Goal: Task Accomplishment & Management: Manage account settings

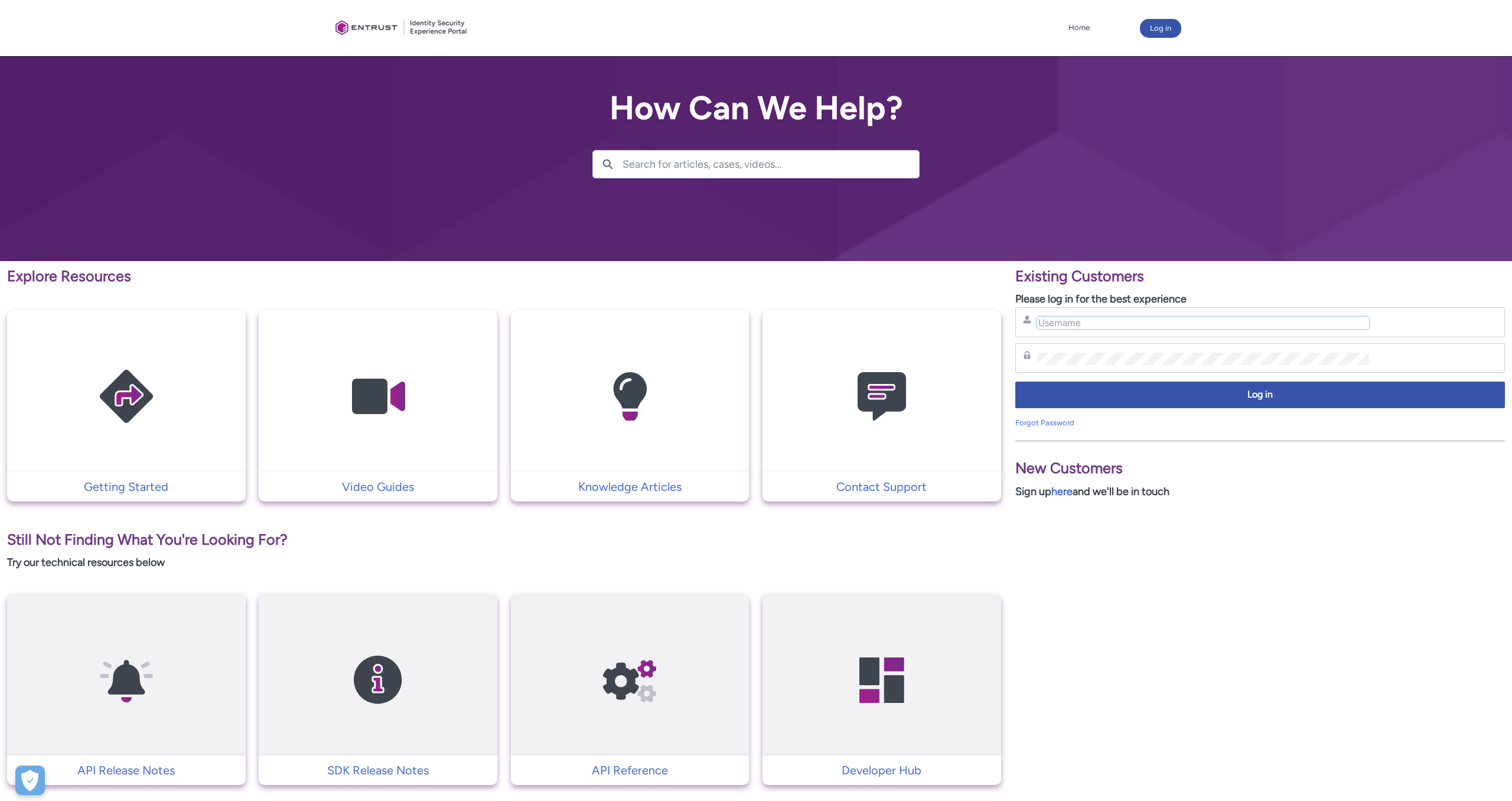
click at [1090, 322] on input "Username" at bounding box center [1203, 323] width 332 height 12
paste input "florian.friedrich@clearmatics.com"
type input "florian.friedrich@clearmatics.com"
click at [1176, 352] on div "Password" at bounding box center [1259, 358] width 474 height 15
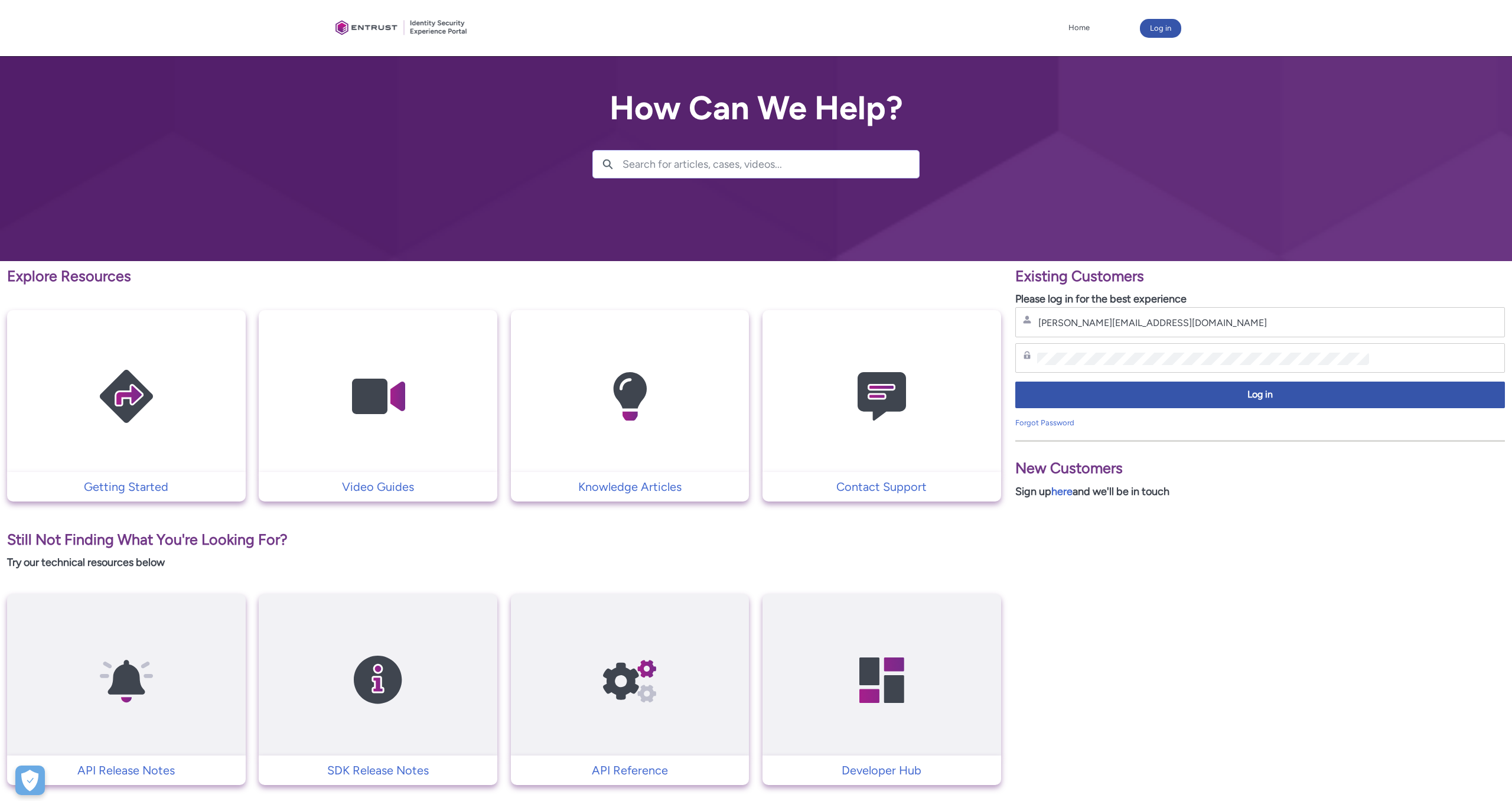
click at [1163, 369] on div "Password" at bounding box center [1259, 358] width 489 height 30
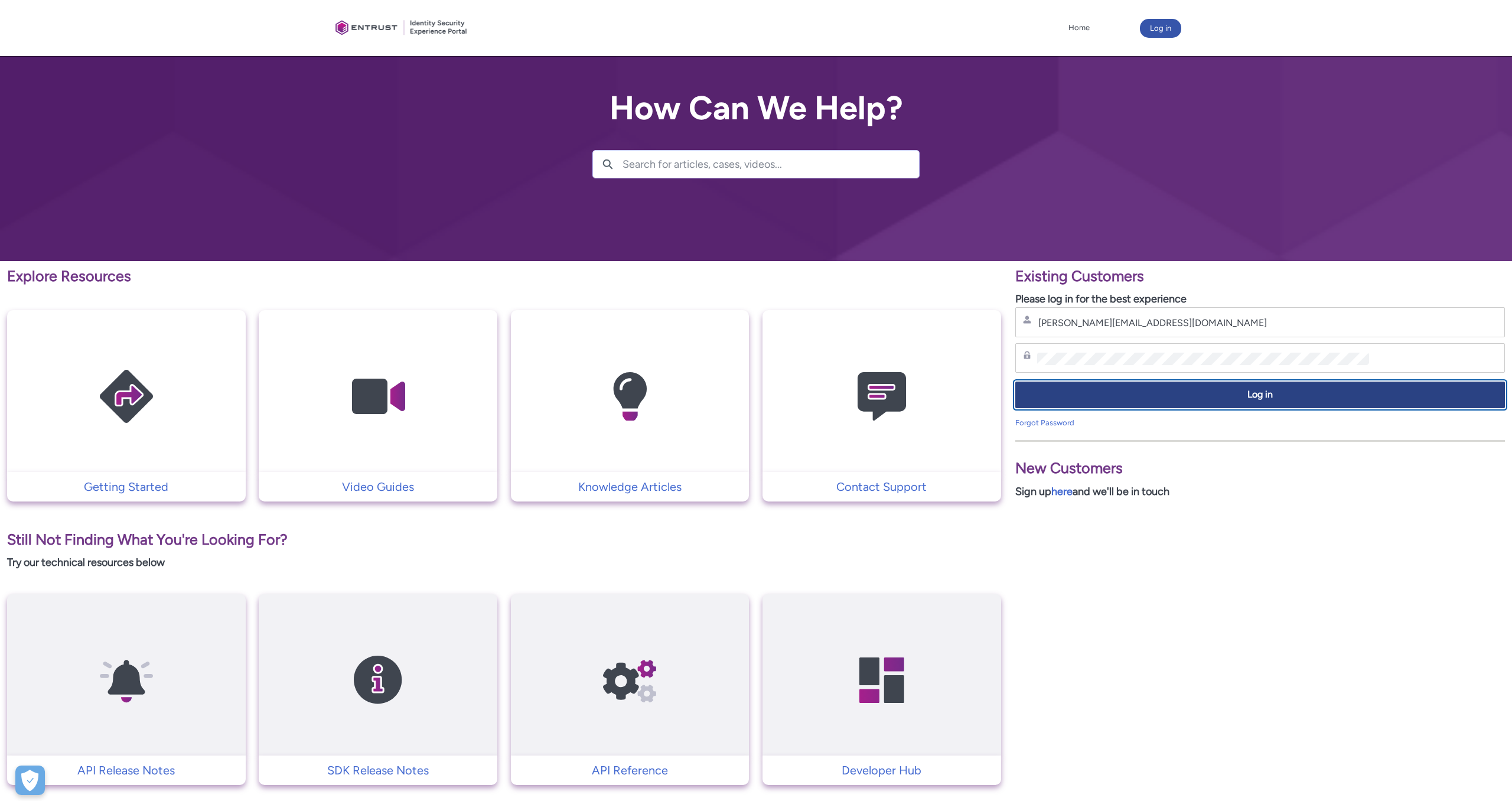
click at [1238, 393] on span "Log in" at bounding box center [1259, 395] width 474 height 14
